Goal: Book appointment/travel/reservation

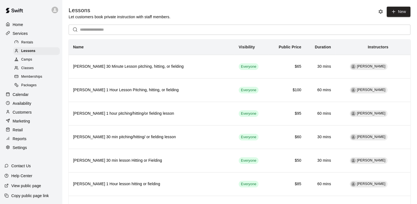
click at [24, 97] on p "Calendar" at bounding box center [21, 95] width 16 height 6
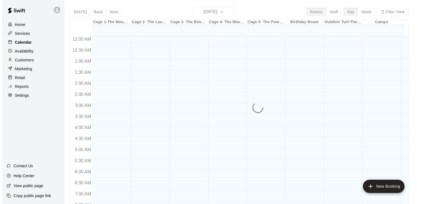
scroll to position [209, 0]
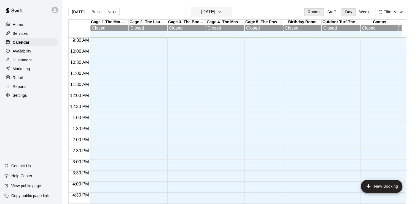
click at [222, 11] on icon "button" at bounding box center [220, 12] width 4 height 7
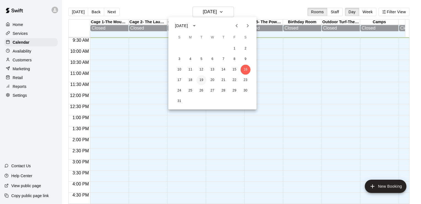
click at [201, 80] on button "19" at bounding box center [202, 80] width 10 height 10
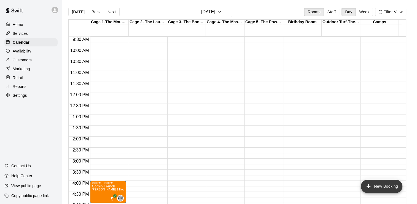
click at [379, 188] on button "New Booking" at bounding box center [382, 185] width 42 height 13
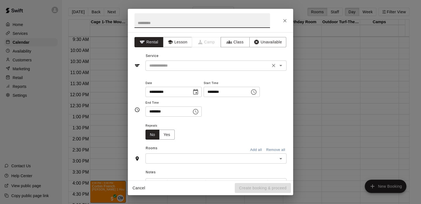
click at [192, 69] on div "​" at bounding box center [216, 65] width 141 height 10
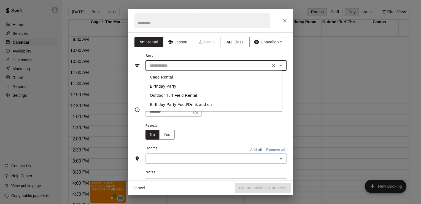
click at [161, 77] on li "Cage Rental" at bounding box center [214, 77] width 137 height 9
type input "**********"
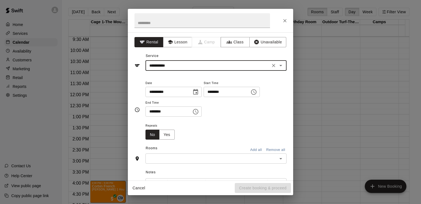
click at [199, 91] on icon "Choose date, selected date is Aug 19, 2025" at bounding box center [195, 92] width 7 height 7
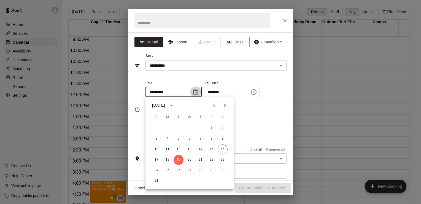
click at [199, 91] on icon "Choose date, selected date is Aug 19, 2025" at bounding box center [195, 92] width 7 height 7
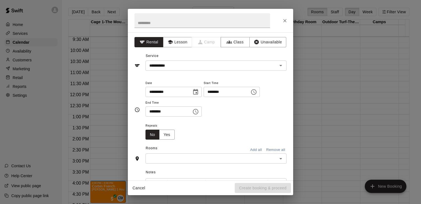
click at [257, 93] on icon "Choose time, selected time is 9:00 AM" at bounding box center [254, 92] width 7 height 7
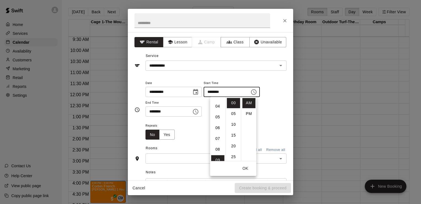
scroll to position [29, 0]
click at [218, 129] on li "05" at bounding box center [217, 127] width 13 height 10
click at [233, 129] on li "30" at bounding box center [233, 129] width 13 height 10
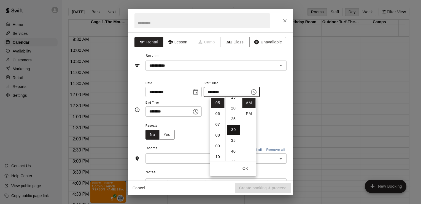
scroll to position [65, 0]
click at [249, 114] on li "PM" at bounding box center [248, 113] width 13 height 10
type input "********"
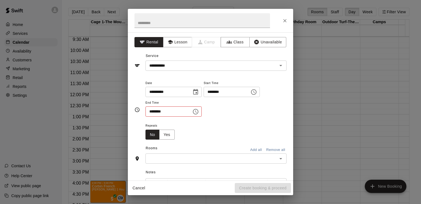
scroll to position [10, 0]
click at [199, 112] on icon "Choose time, selected time is 9:30 AM" at bounding box center [195, 111] width 7 height 7
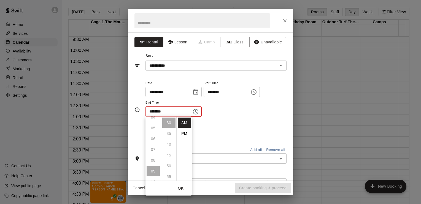
scroll to position [48, 0]
click at [156, 138] on ul "12 01 02 03 04 05 06 07 08 09 10 11" at bounding box center [153, 148] width 15 height 64
click at [182, 133] on li "PM" at bounding box center [184, 133] width 13 height 10
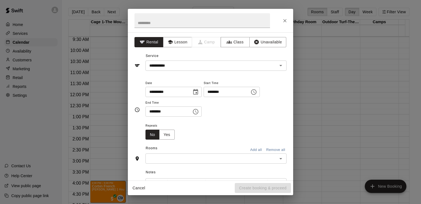
scroll to position [0, 0]
click at [152, 111] on input "********" at bounding box center [167, 111] width 42 height 10
type input "********"
click at [234, 108] on div "**********" at bounding box center [216, 97] width 141 height 37
click at [162, 156] on input "text" at bounding box center [211, 158] width 129 height 7
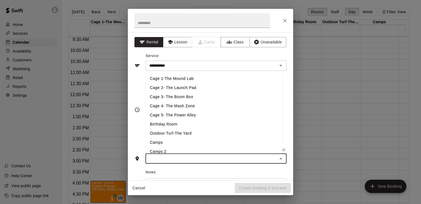
click at [179, 97] on li "Cage 3- The Boom Box" at bounding box center [214, 96] width 137 height 9
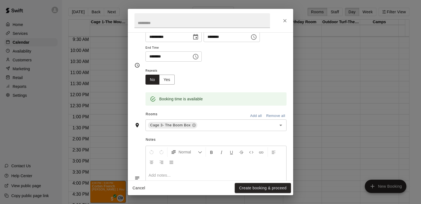
scroll to position [56, 0]
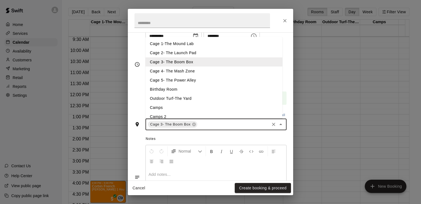
click at [214, 121] on input "text" at bounding box center [233, 124] width 71 height 7
click at [199, 44] on li "Cage 1-The Mound Lab" at bounding box center [214, 43] width 137 height 9
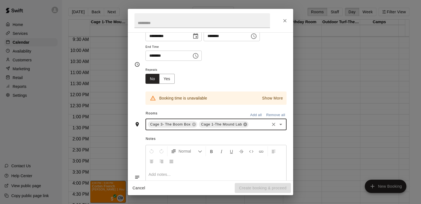
click at [244, 123] on icon at bounding box center [246, 124] width 4 height 4
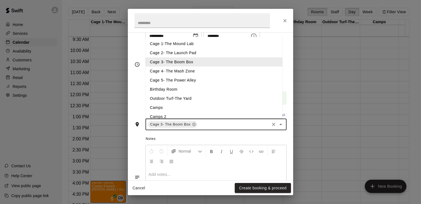
click at [230, 123] on input "text" at bounding box center [233, 124] width 71 height 7
click at [188, 53] on li "Cage 2- The Launch Pad" at bounding box center [214, 52] width 137 height 9
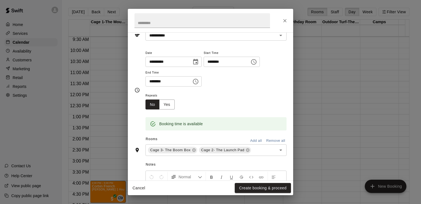
scroll to position [30, 0]
click at [170, 105] on button "Yes" at bounding box center [166, 105] width 15 height 10
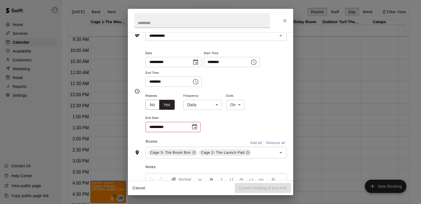
click at [216, 104] on body "Home Services Calendar Availability Customers Marketing Retail Reports Settings…" at bounding box center [210, 106] width 421 height 212
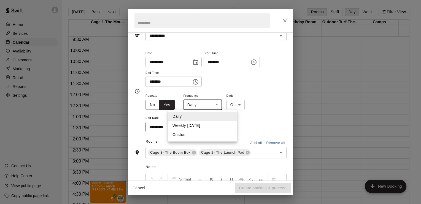
click at [194, 124] on li "Weekly [DATE]" at bounding box center [202, 125] width 69 height 9
type input "******"
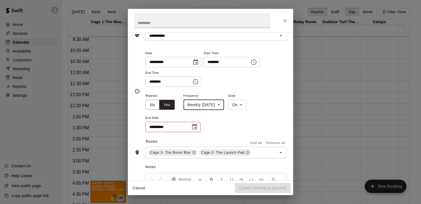
click at [195, 126] on icon "Choose date" at bounding box center [194, 126] width 7 height 7
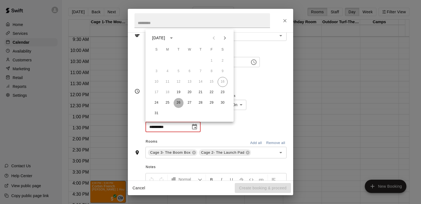
click at [179, 104] on button "26" at bounding box center [179, 103] width 10 height 10
type input "**********"
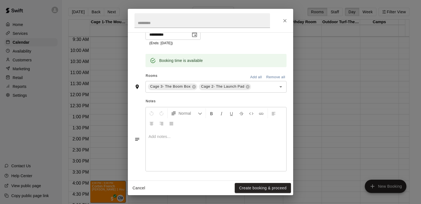
scroll to position [123, 0]
click at [213, 138] on div at bounding box center [216, 149] width 141 height 41
click at [148, 135] on div "**********" at bounding box center [216, 149] width 141 height 41
click at [263, 186] on button "Create booking & proceed" at bounding box center [263, 188] width 56 height 10
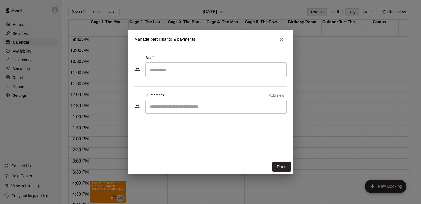
click at [166, 68] on input "Search staff" at bounding box center [216, 70] width 136 height 10
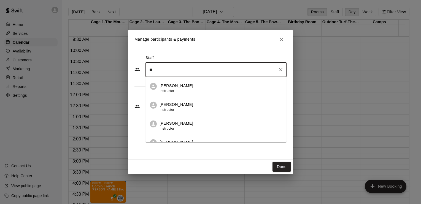
type input "*"
click at [134, 91] on div "Staff ​ [PERSON_NAME] Instructor [PERSON_NAME] Instructor [PERSON_NAME] Instruc…" at bounding box center [210, 104] width 165 height 110
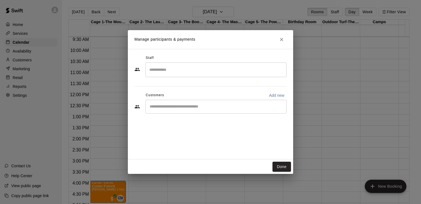
click at [161, 105] on input "Start typing to search customers..." at bounding box center [216, 107] width 136 height 6
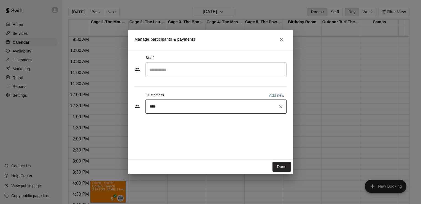
type input "*****"
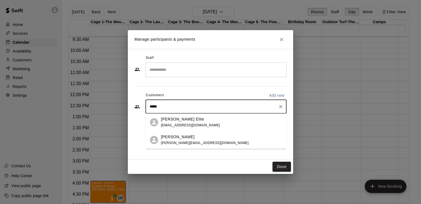
click at [173, 128] on div "[PERSON_NAME] Elite [EMAIL_ADDRESS][DOMAIN_NAME]" at bounding box center [190, 122] width 59 height 12
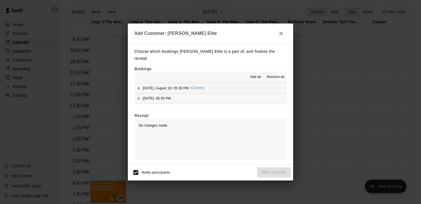
click at [190, 84] on div "[DATE], August 19: 05:30 PM (Current)" at bounding box center [170, 88] width 70 height 8
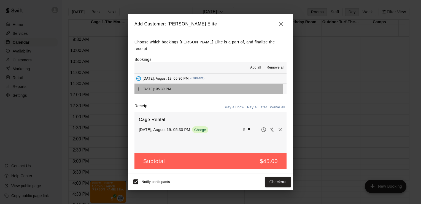
click at [171, 87] on span "[DATE]: 05:30 PM" at bounding box center [157, 89] width 28 height 4
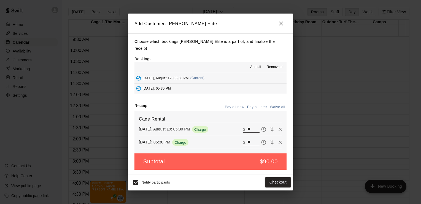
drag, startPoint x: 250, startPoint y: 125, endPoint x: 244, endPoint y: 125, distance: 5.3
click at [248, 125] on input "**" at bounding box center [254, 128] width 12 height 7
type input "**"
drag, startPoint x: 247, startPoint y: 135, endPoint x: 242, endPoint y: 136, distance: 5.0
click at [243, 138] on div "​ $ **" at bounding box center [251, 141] width 17 height 7
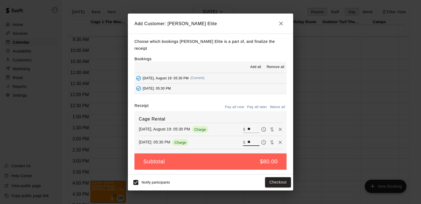
type input "**"
click at [258, 103] on button "Pay all later" at bounding box center [257, 107] width 23 height 9
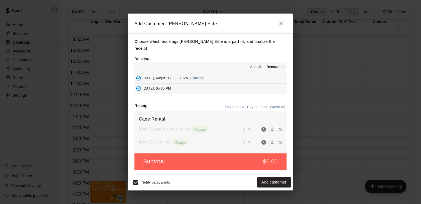
click at [236, 103] on button "Pay all now" at bounding box center [235, 107] width 22 height 9
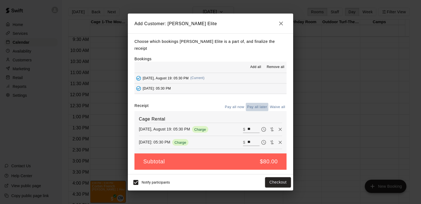
click at [260, 103] on button "Pay all later" at bounding box center [257, 107] width 23 height 9
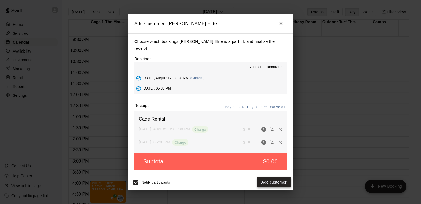
click at [270, 180] on button "Add customer" at bounding box center [274, 182] width 34 height 10
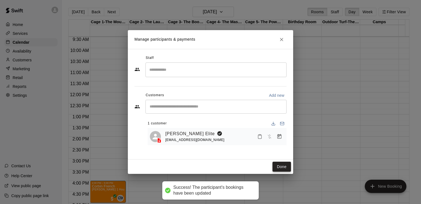
click at [285, 164] on button "Done" at bounding box center [282, 166] width 18 height 10
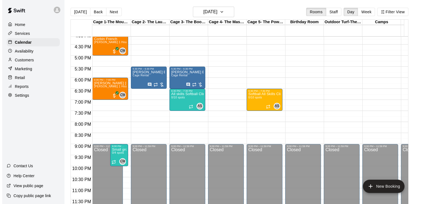
scroll to position [358, 0]
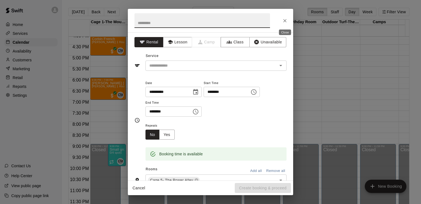
click at [284, 19] on icon "Close" at bounding box center [285, 21] width 6 height 6
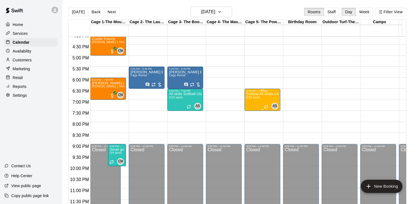
click at [255, 93] on div "Softball All Skills Clinic [DATE]/19th 6-7pm 0/10 spots" at bounding box center [262, 194] width 33 height 204
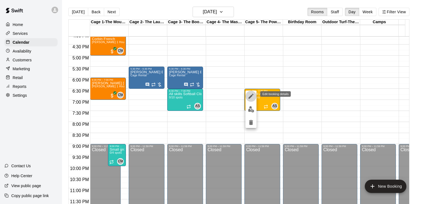
click at [252, 98] on icon "edit" at bounding box center [251, 96] width 7 height 7
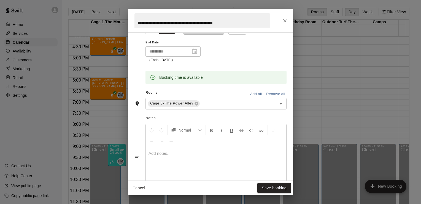
scroll to position [114, 0]
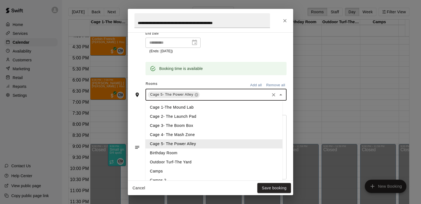
click at [222, 95] on input "text" at bounding box center [235, 94] width 68 height 7
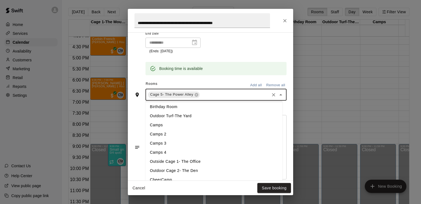
scroll to position [50, 0]
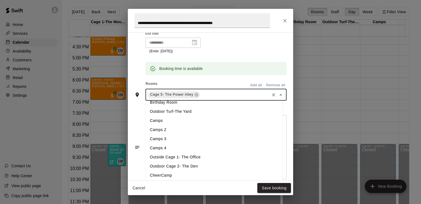
click at [236, 156] on li "Outside Cage 1- The Office" at bounding box center [214, 156] width 137 height 9
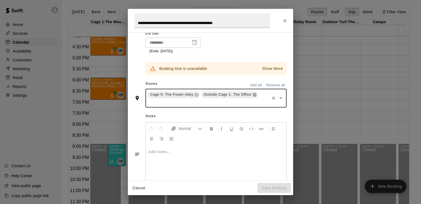
click at [253, 93] on icon at bounding box center [255, 95] width 4 height 4
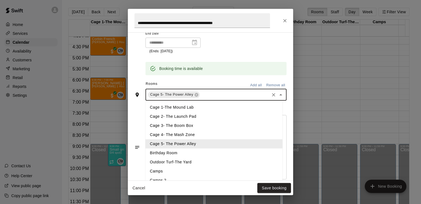
click at [250, 93] on input "text" at bounding box center [235, 94] width 68 height 7
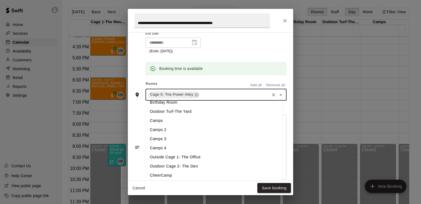
click at [220, 165] on li "Outdoor Cage 2- The Den" at bounding box center [214, 165] width 137 height 9
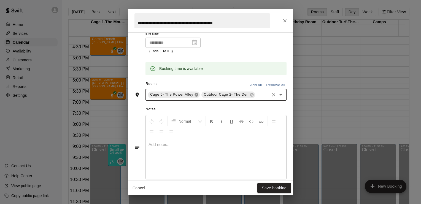
click at [195, 94] on icon at bounding box center [197, 95] width 4 height 4
click at [269, 187] on button "Save booking" at bounding box center [275, 188] width 34 height 10
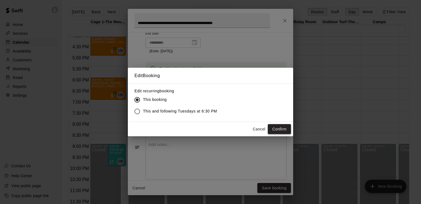
click at [277, 130] on button "Confirm" at bounding box center [279, 129] width 23 height 10
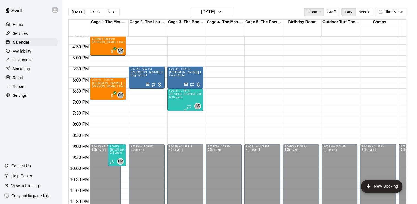
click at [186, 95] on div "All skills Softball Clinic 0/10 spots" at bounding box center [185, 194] width 33 height 204
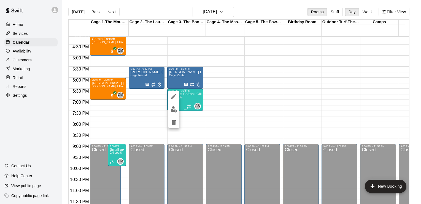
click at [186, 95] on div at bounding box center [210, 102] width 421 height 204
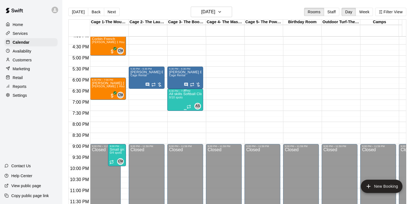
click at [179, 101] on div "All skills Softball Clinic 0/10 spots" at bounding box center [185, 194] width 33 height 204
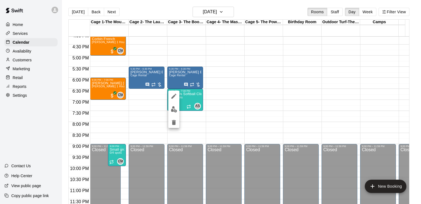
click at [174, 94] on icon "edit" at bounding box center [174, 95] width 5 height 5
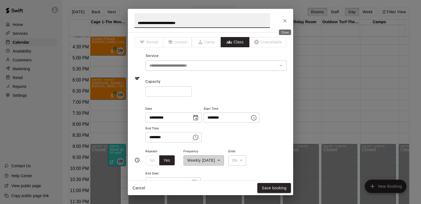
click at [285, 21] on icon "Close" at bounding box center [284, 20] width 3 height 3
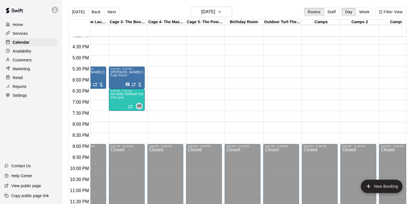
scroll to position [0, 1]
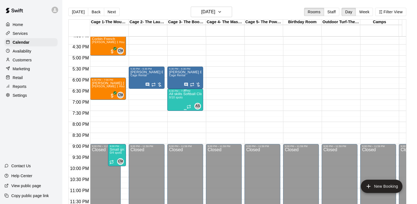
click at [188, 95] on div "All skills Softball Clinic 0/10 spots" at bounding box center [185, 194] width 33 height 204
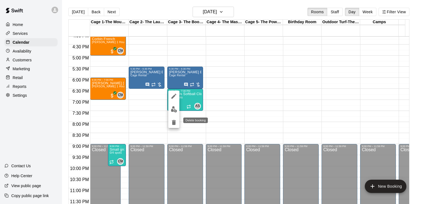
click at [173, 121] on icon "delete" at bounding box center [174, 122] width 4 height 5
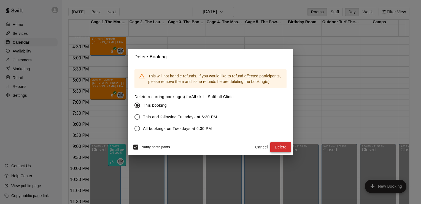
click at [285, 148] on button "Delete" at bounding box center [281, 147] width 21 height 10
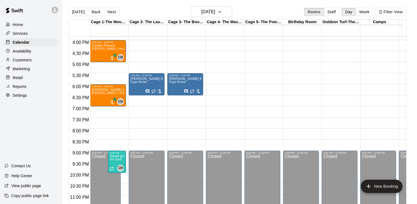
scroll to position [349, 0]
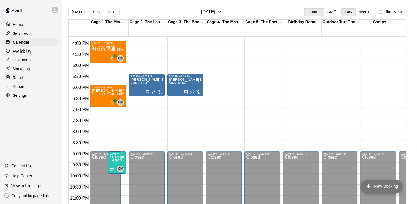
click at [381, 188] on button "New Booking" at bounding box center [382, 185] width 42 height 13
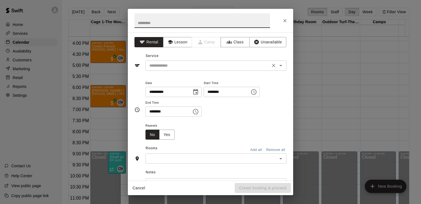
click at [168, 69] on div "​" at bounding box center [216, 65] width 141 height 10
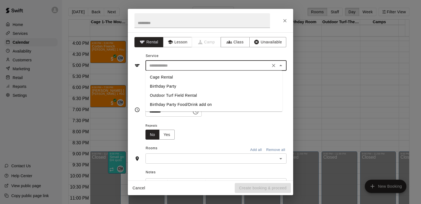
click at [168, 77] on li "Cage Rental" at bounding box center [214, 77] width 137 height 9
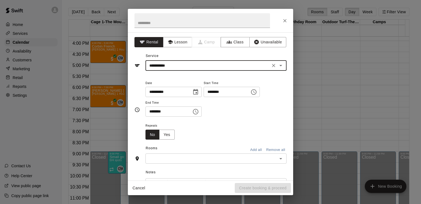
click at [232, 66] on input "**********" at bounding box center [208, 65] width 122 height 7
type input "*"
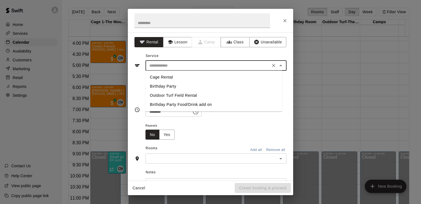
click at [162, 95] on li "Outdoor Turf Field Rental" at bounding box center [214, 95] width 137 height 9
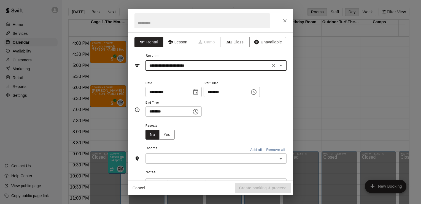
type input "**********"
click at [199, 92] on icon "Choose date, selected date is Aug 19, 2025" at bounding box center [195, 92] width 7 height 7
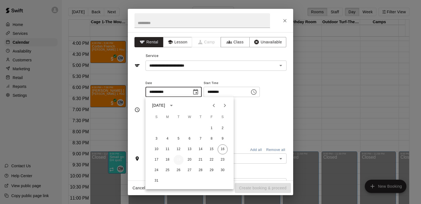
click at [180, 159] on button "19" at bounding box center [179, 159] width 10 height 10
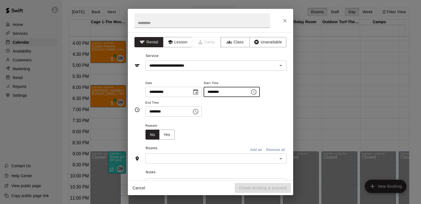
click at [246, 92] on input "********" at bounding box center [225, 92] width 42 height 10
click at [257, 92] on icon "Choose time, selected time is 9:00 AM" at bounding box center [254, 92] width 7 height 7
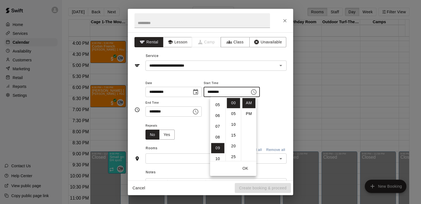
scroll to position [50, 0]
click at [220, 116] on li "06" at bounding box center [217, 117] width 13 height 10
click at [248, 111] on li "PM" at bounding box center [248, 113] width 13 height 10
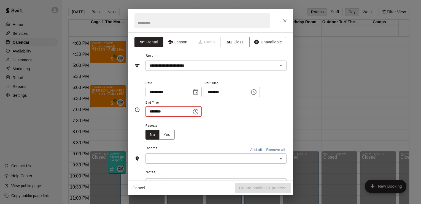
click at [224, 91] on input "********" at bounding box center [225, 92] width 42 height 10
type input "********"
click at [172, 109] on input "********" at bounding box center [167, 111] width 42 height 10
click at [199, 111] on icon "Choose time, selected time is 9:30 AM" at bounding box center [195, 111] width 7 height 7
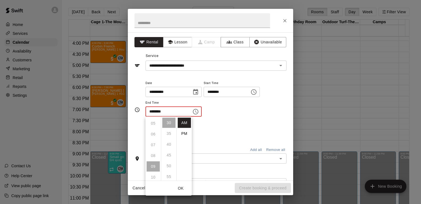
scroll to position [49, 0]
click at [154, 148] on ul "12 01 02 03 04 05 06 07 08 09 10 11" at bounding box center [153, 148] width 15 height 64
click at [181, 130] on li "PM" at bounding box center [184, 133] width 13 height 10
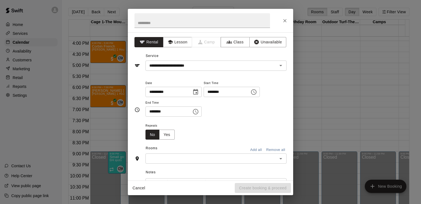
scroll to position [10, 0]
click at [152, 112] on input "********" at bounding box center [167, 111] width 42 height 10
type input "********"
click at [239, 114] on div "**********" at bounding box center [216, 97] width 141 height 37
click at [165, 134] on button "Yes" at bounding box center [166, 134] width 15 height 10
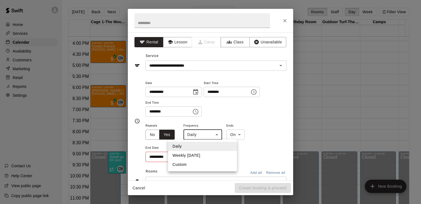
click at [204, 133] on body "Home Services Calendar Availability Customers Marketing Retail Reports Settings…" at bounding box center [210, 106] width 421 height 212
click at [194, 156] on li "Weekly [DATE]" at bounding box center [202, 155] width 69 height 9
type input "******"
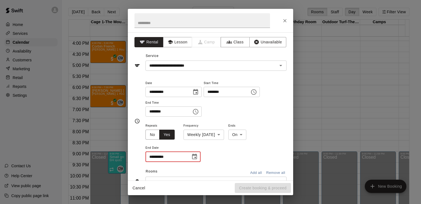
click at [167, 156] on input "**********" at bounding box center [166, 156] width 41 height 10
click at [195, 155] on icon "Choose date" at bounding box center [194, 156] width 7 height 7
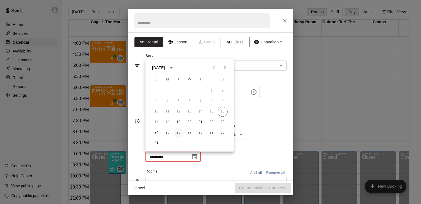
click at [180, 132] on button "26" at bounding box center [179, 132] width 10 height 10
type input "**********"
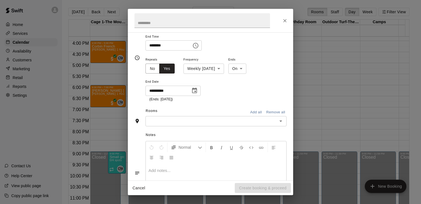
scroll to position [66, 0]
click at [220, 121] on input "text" at bounding box center [211, 120] width 129 height 7
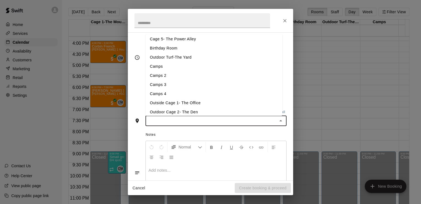
scroll to position [38, 0]
click at [242, 59] on li "Outdoor Turf-The Yard" at bounding box center [214, 57] width 137 height 9
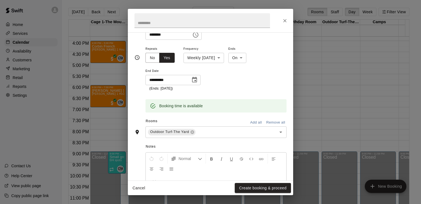
scroll to position [123, 0]
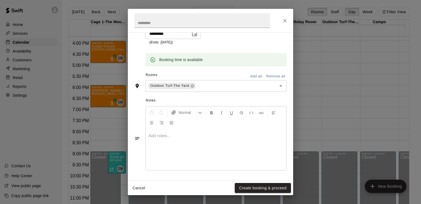
click at [232, 140] on div at bounding box center [216, 149] width 141 height 41
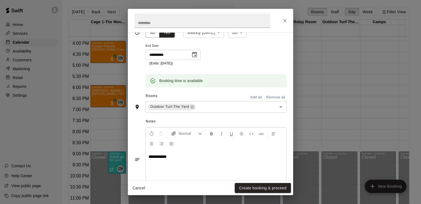
scroll to position [105, 0]
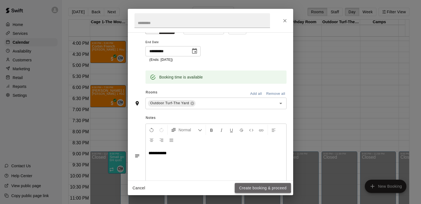
click at [257, 186] on button "Create booking & proceed" at bounding box center [263, 188] width 56 height 10
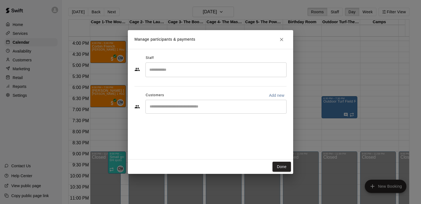
click at [176, 108] on input "Start typing to search customers..." at bounding box center [216, 107] width 136 height 6
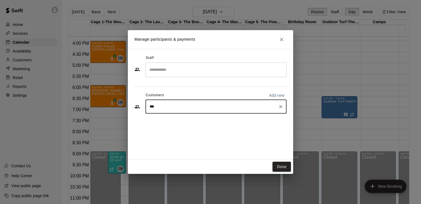
type input "****"
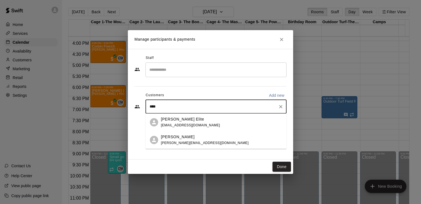
click at [178, 121] on p "[PERSON_NAME] Elite" at bounding box center [182, 119] width 43 height 6
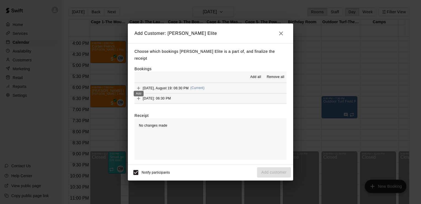
click at [139, 85] on icon "Add" at bounding box center [139, 88] width 6 height 6
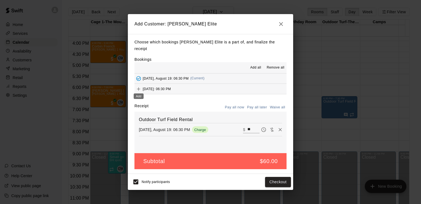
click at [139, 86] on icon "Add" at bounding box center [139, 89] width 6 height 6
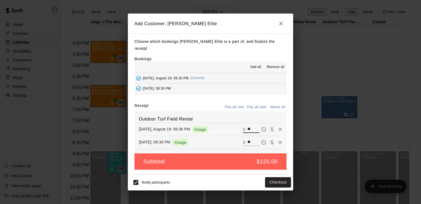
drag, startPoint x: 250, startPoint y: 125, endPoint x: 244, endPoint y: 125, distance: 6.4
click at [248, 125] on input "**" at bounding box center [254, 128] width 12 height 7
click at [280, 181] on button "Checkout" at bounding box center [278, 182] width 26 height 10
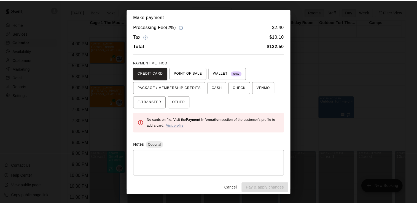
scroll to position [0, 0]
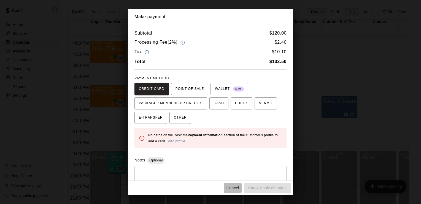
click at [231, 187] on button "Cancel" at bounding box center [233, 188] width 18 height 10
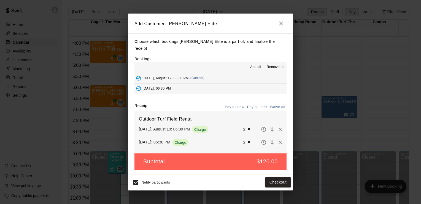
click at [256, 103] on button "Pay all later" at bounding box center [257, 107] width 23 height 9
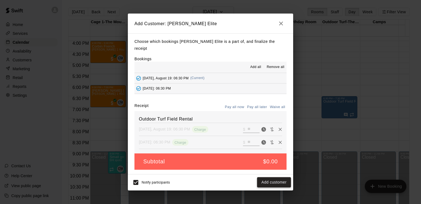
click at [268, 178] on button "Add customer" at bounding box center [274, 182] width 34 height 10
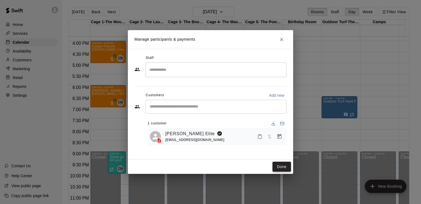
click at [279, 165] on button "Done" at bounding box center [282, 166] width 18 height 10
